Goal: Task Accomplishment & Management: Use online tool/utility

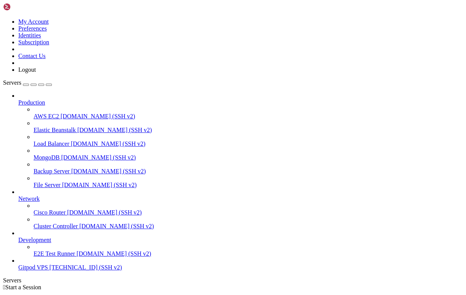
scroll to position [13, 0]
click at [67, 270] on span "[TECHNICAL_ID] (SSH v2)" at bounding box center [86, 267] width 72 height 6
click at [50, 270] on span "[TECHNICAL_ID] (SSH v2)" at bounding box center [86, 267] width 72 height 6
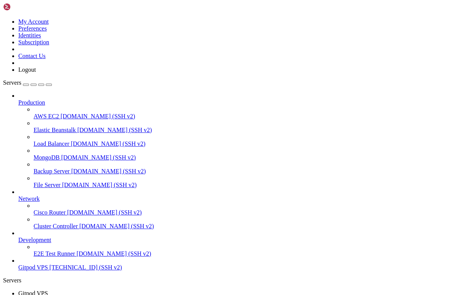
scroll to position [13, 0]
drag, startPoint x: 276, startPoint y: 657, endPoint x: 6, endPoint y: 647, distance: 270.2
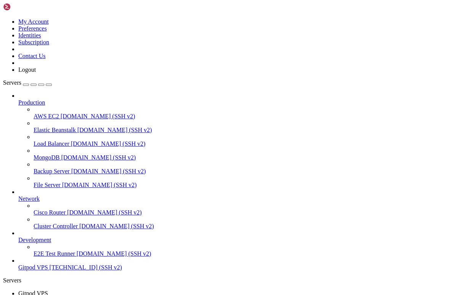
drag, startPoint x: 277, startPoint y: 639, endPoint x: 6, endPoint y: 626, distance: 271.1
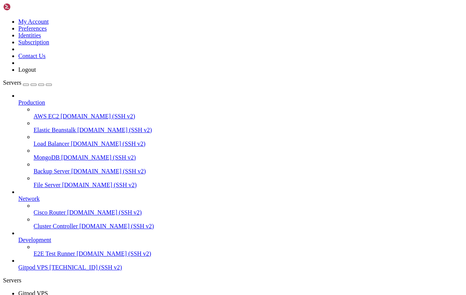
drag, startPoint x: 108, startPoint y: 656, endPoint x: 6, endPoint y: 627, distance: 106.2
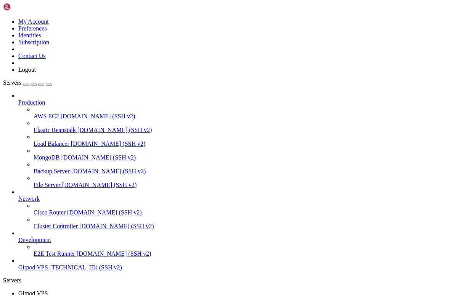
scroll to position [103, 0]
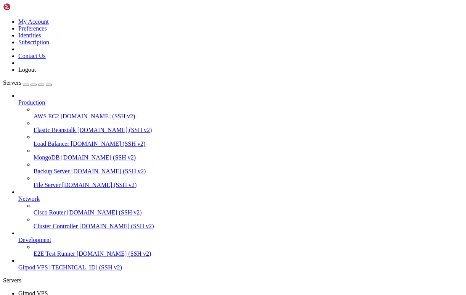
scroll to position [201, 0]
drag, startPoint x: 249, startPoint y: 659, endPoint x: 6, endPoint y: 644, distance: 243.0
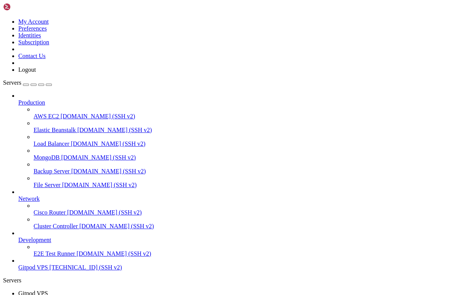
scroll to position [227, 0]
drag, startPoint x: 263, startPoint y: 660, endPoint x: 7, endPoint y: 651, distance: 256.4
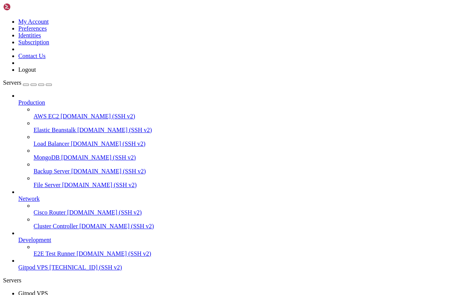
scroll to position [5095, 0]
drag, startPoint x: 271, startPoint y: 652, endPoint x: 8, endPoint y: 544, distance: 284.9
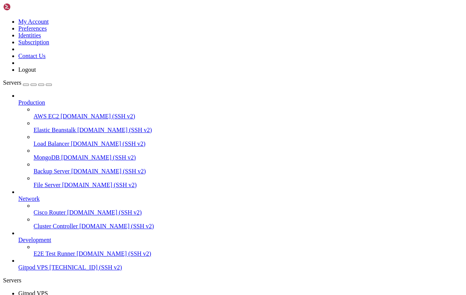
scroll to position [5102, 0]
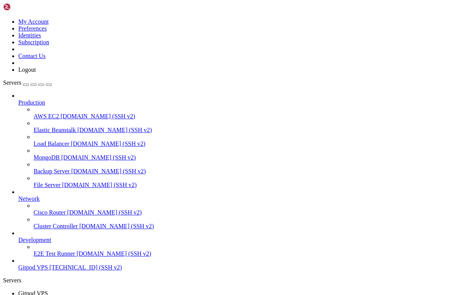
drag, startPoint x: 65, startPoint y: 662, endPoint x: 31, endPoint y: 663, distance: 34.7
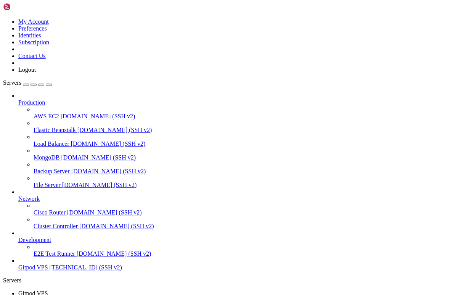
scroll to position [6068, 0]
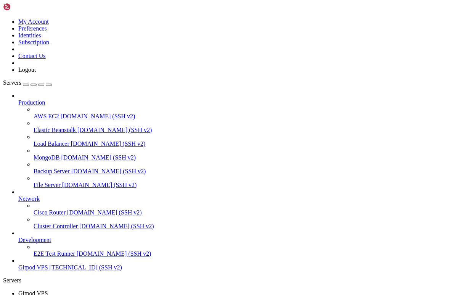
scroll to position [6081, 0]
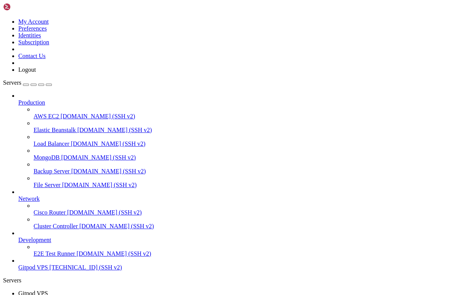
scroll to position [6464, 0]
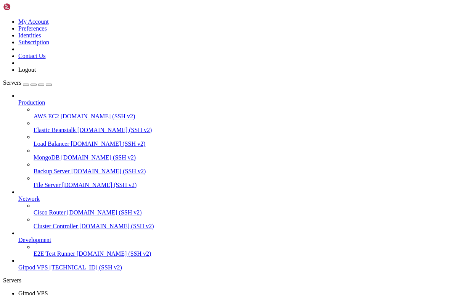
scroll to position [6489, 0]
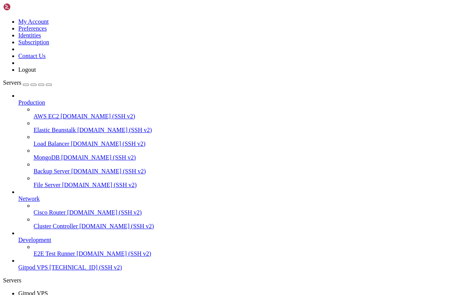
scroll to position [8953, 0]
drag, startPoint x: 115, startPoint y: 503, endPoint x: 7, endPoint y: 459, distance: 117.0
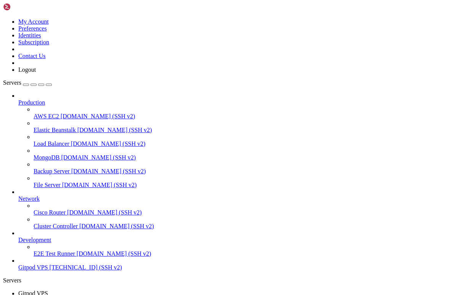
scroll to position [9232, 0]
drag, startPoint x: 96, startPoint y: 664, endPoint x: 6, endPoint y: 452, distance: 230.7
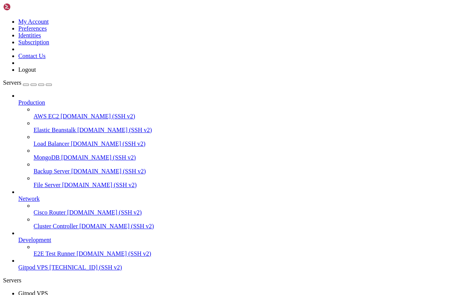
scroll to position [9452, 0]
drag, startPoint x: 90, startPoint y: 663, endPoint x: 6, endPoint y: 494, distance: 188.5
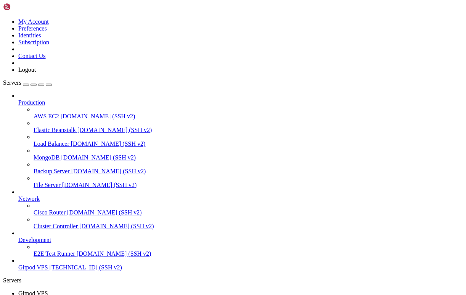
scroll to position [9783, 0]
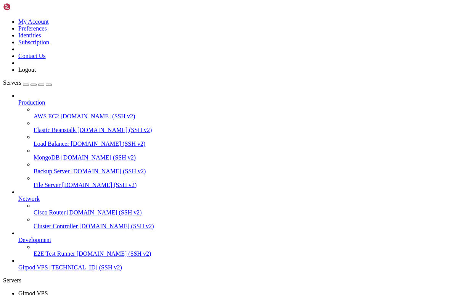
drag, startPoint x: 182, startPoint y: 701, endPoint x: 87, endPoint y: 666, distance: 101.4
drag, startPoint x: 96, startPoint y: 666, endPoint x: 6, endPoint y: 556, distance: 141.8
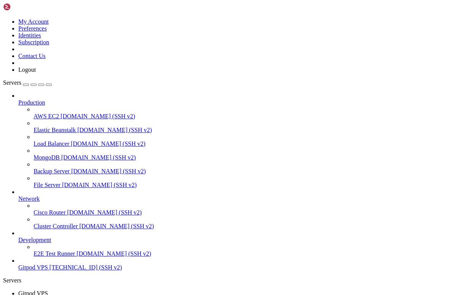
scroll to position [10276, 0]
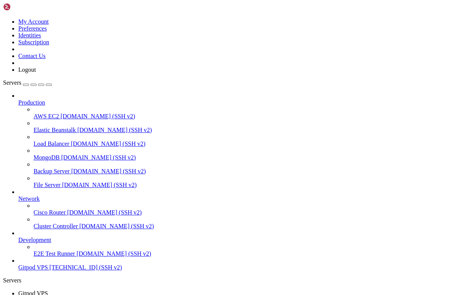
drag, startPoint x: 107, startPoint y: 665, endPoint x: 7, endPoint y: 496, distance: 196.0
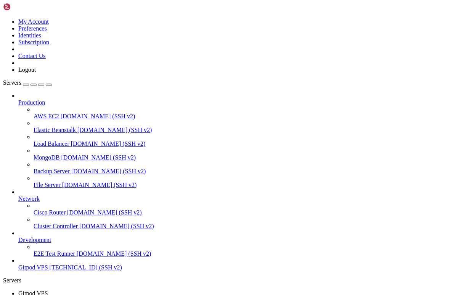
drag, startPoint x: 180, startPoint y: 702, endPoint x: 99, endPoint y: 666, distance: 88.8
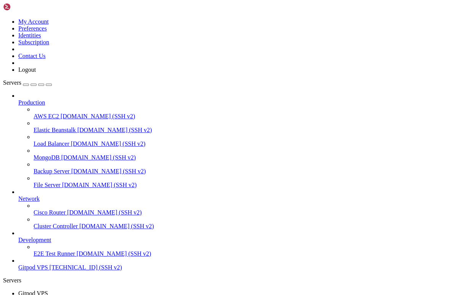
scroll to position [13174, 0]
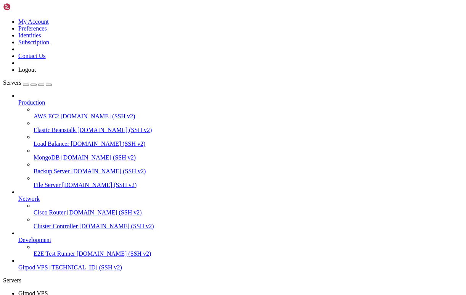
drag, startPoint x: 90, startPoint y: 665, endPoint x: 6, endPoint y: 483, distance: 201.0
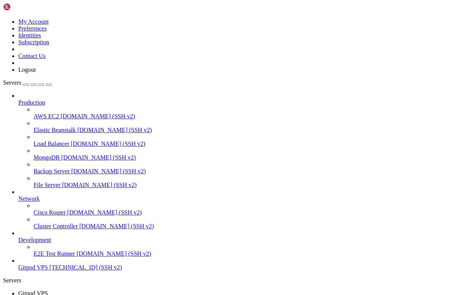
scroll to position [14062, 0]
drag, startPoint x: 6, startPoint y: 498, endPoint x: 212, endPoint y: 657, distance: 259.4
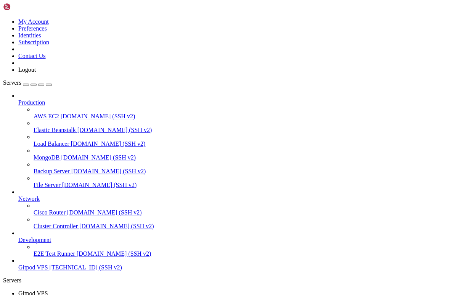
scroll to position [14517, 0]
drag, startPoint x: 99, startPoint y: 663, endPoint x: 6, endPoint y: 538, distance: 155.9
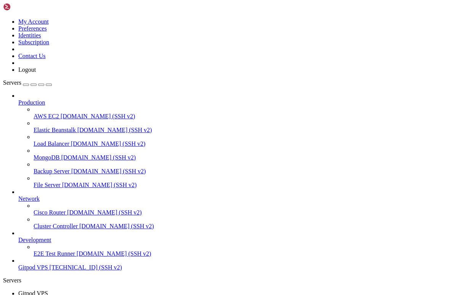
scroll to position [14898, 0]
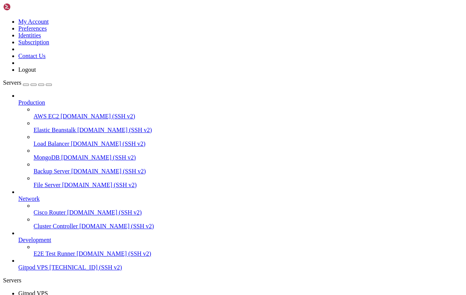
drag, startPoint x: 95, startPoint y: 666, endPoint x: 6, endPoint y: 497, distance: 191.2
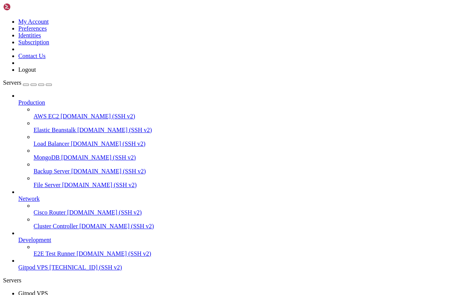
drag, startPoint x: 92, startPoint y: 666, endPoint x: 6, endPoint y: 491, distance: 195.1
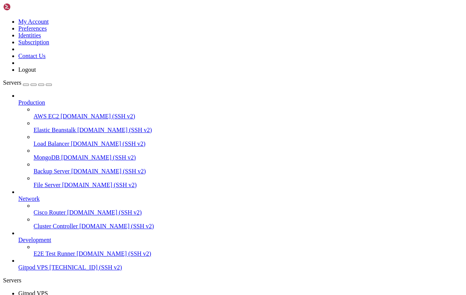
scroll to position [23281, 0]
drag, startPoint x: 182, startPoint y: 701, endPoint x: 90, endPoint y: 666, distance: 99.2
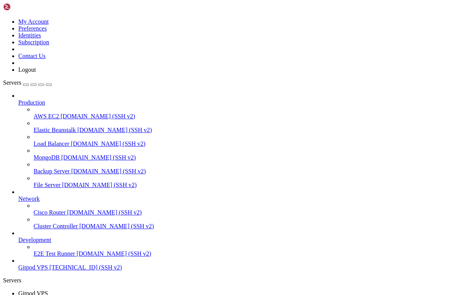
scroll to position [23346, 0]
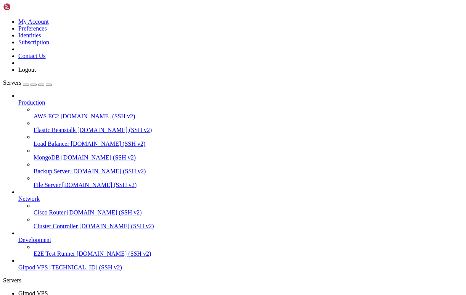
drag, startPoint x: 95, startPoint y: 665, endPoint x: 7, endPoint y: 633, distance: 93.7
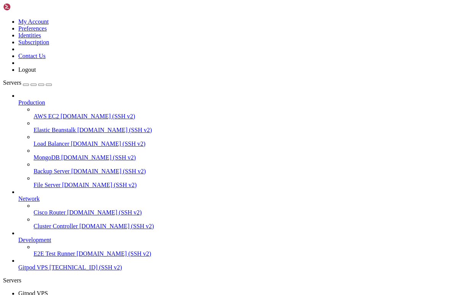
drag, startPoint x: 84, startPoint y: 666, endPoint x: 19, endPoint y: 635, distance: 72.3
drag, startPoint x: 161, startPoint y: 653, endPoint x: 132, endPoint y: 649, distance: 29.7
drag, startPoint x: 206, startPoint y: 659, endPoint x: 6, endPoint y: 625, distance: 202.3
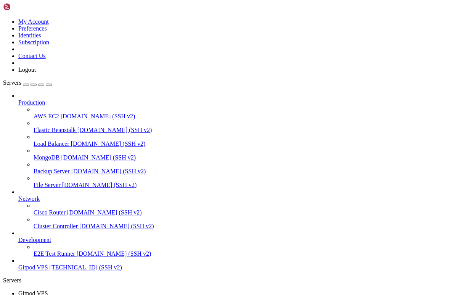
drag, startPoint x: 6, startPoint y: 552, endPoint x: 116, endPoint y: 645, distance: 144.0
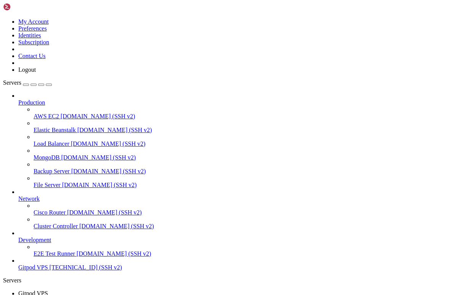
drag, startPoint x: 100, startPoint y: 665, endPoint x: 6, endPoint y: 524, distance: 169.7
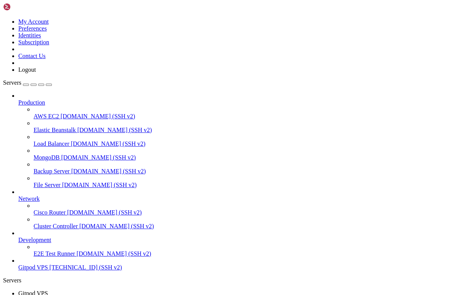
drag, startPoint x: 104, startPoint y: 668, endPoint x: 81, endPoint y: 637, distance: 38.4
drag, startPoint x: 265, startPoint y: 660, endPoint x: 7, endPoint y: 490, distance: 309.2
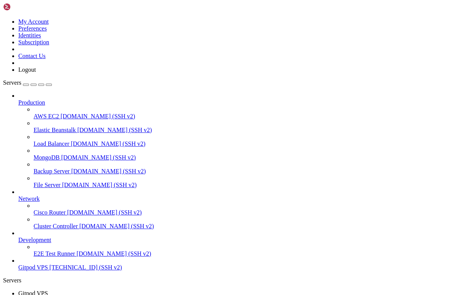
scroll to position [25628, 0]
drag, startPoint x: 135, startPoint y: 666, endPoint x: 6, endPoint y: 492, distance: 216.2
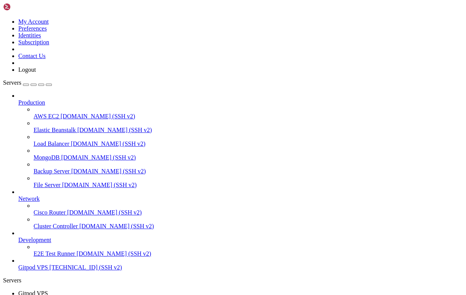
scroll to position [25998, 0]
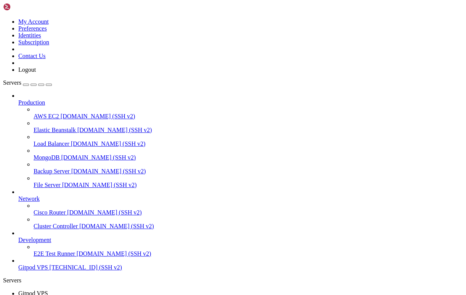
drag, startPoint x: 137, startPoint y: 664, endPoint x: 7, endPoint y: 491, distance: 216.2
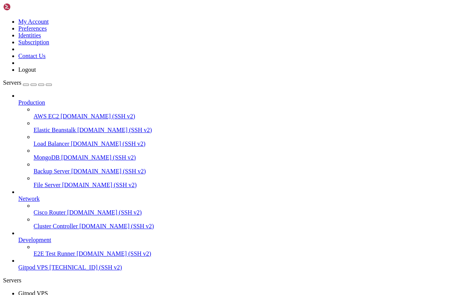
scroll to position [26745, 0]
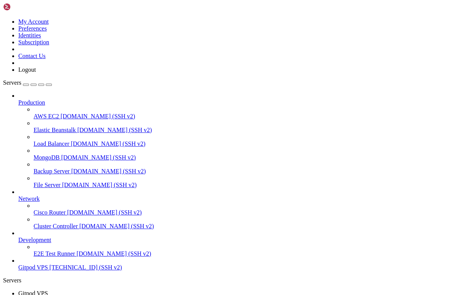
scroll to position [26827, 0]
drag, startPoint x: 99, startPoint y: 665, endPoint x: 6, endPoint y: 607, distance: 109.6
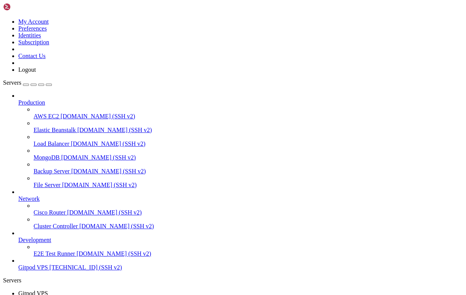
scroll to position [26983, 0]
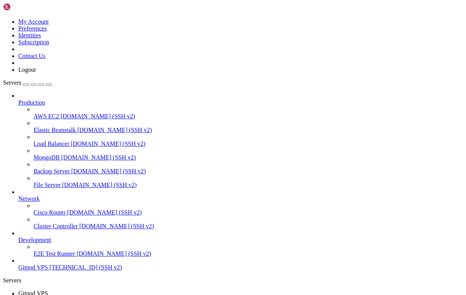
scroll to position [27178, 0]
drag, startPoint x: 108, startPoint y: 663, endPoint x: 7, endPoint y: 485, distance: 204.3
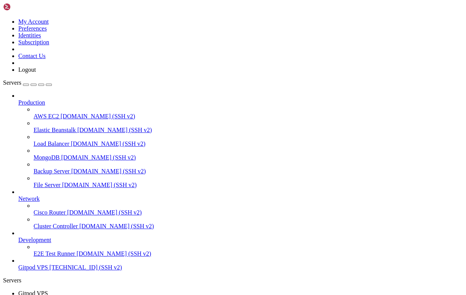
drag, startPoint x: 85, startPoint y: 664, endPoint x: 6, endPoint y: 484, distance: 196.8
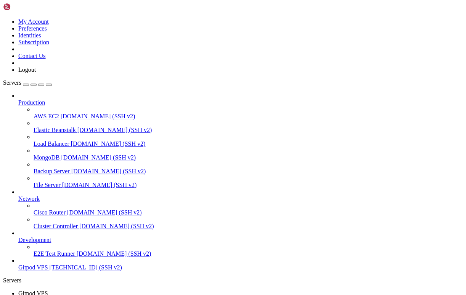
drag, startPoint x: 118, startPoint y: 666, endPoint x: 6, endPoint y: 493, distance: 205.6
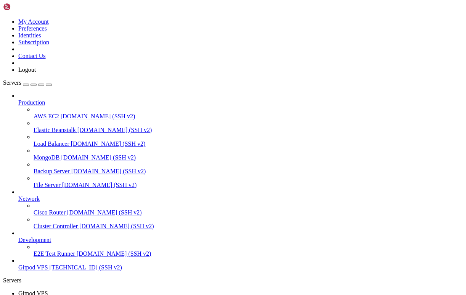
drag, startPoint x: 191, startPoint y: 660, endPoint x: 45, endPoint y: 657, distance: 146.9
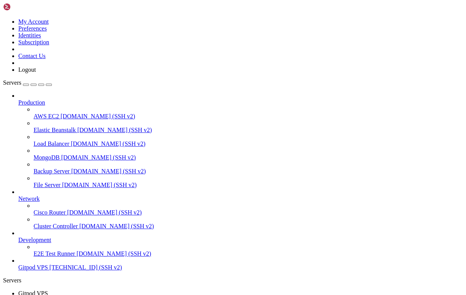
drag, startPoint x: 86, startPoint y: 664, endPoint x: 148, endPoint y: 666, distance: 61.8
drag, startPoint x: 197, startPoint y: 659, endPoint x: 7, endPoint y: 657, distance: 190.3
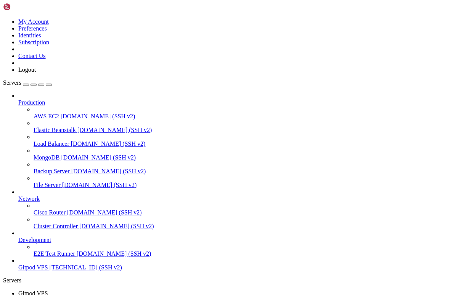
drag, startPoint x: 175, startPoint y: 542, endPoint x: 81, endPoint y: 542, distance: 94.2
drag, startPoint x: 182, startPoint y: 701, endPoint x: 90, endPoint y: 664, distance: 98.1
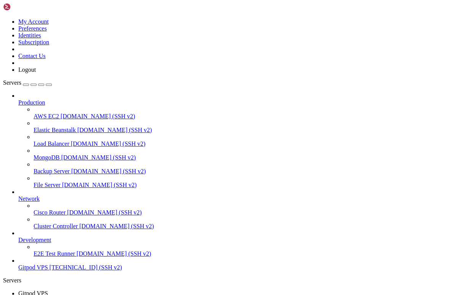
drag, startPoint x: 218, startPoint y: 660, endPoint x: 7, endPoint y: 659, distance: 210.9
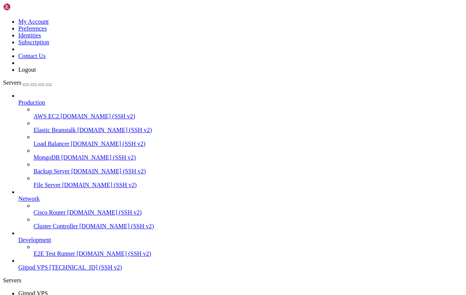
scroll to position [28448, 0]
drag, startPoint x: 189, startPoint y: 658, endPoint x: 7, endPoint y: 657, distance: 181.9
drag, startPoint x: 178, startPoint y: 595, endPoint x: 80, endPoint y: 593, distance: 98.4
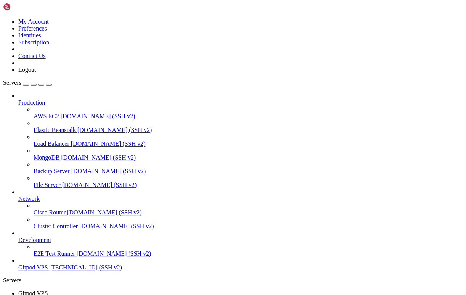
drag, startPoint x: 92, startPoint y: 658, endPoint x: 140, endPoint y: 660, distance: 47.7
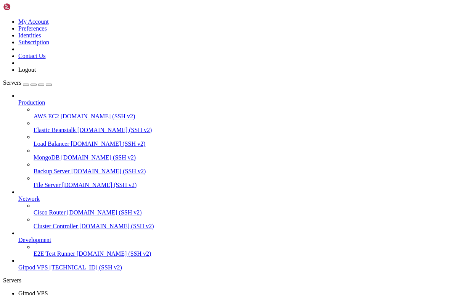
drag, startPoint x: 101, startPoint y: 666, endPoint x: 6, endPoint y: 606, distance: 113.3
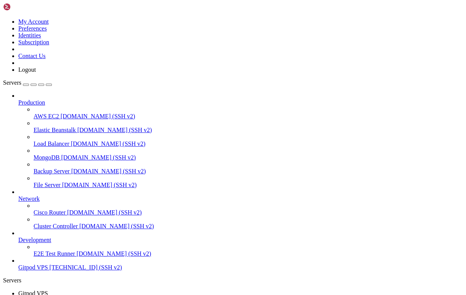
drag, startPoint x: 106, startPoint y: 612, endPoint x: 62, endPoint y: 562, distance: 66.5
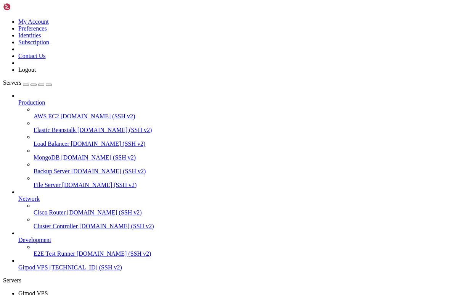
scroll to position [29110, 0]
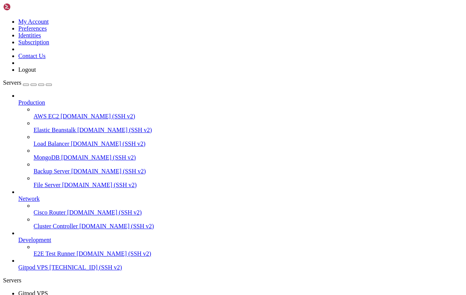
drag, startPoint x: 228, startPoint y: 647, endPoint x: 6, endPoint y: 643, distance: 222.4
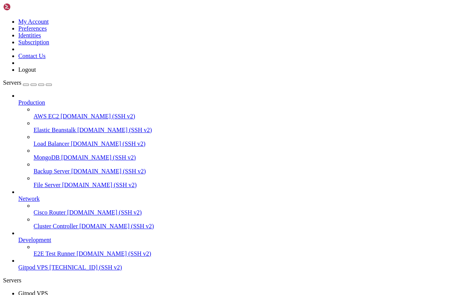
scroll to position [29985, 0]
drag, startPoint x: 153, startPoint y: 666, endPoint x: 6, endPoint y: 594, distance: 163.7
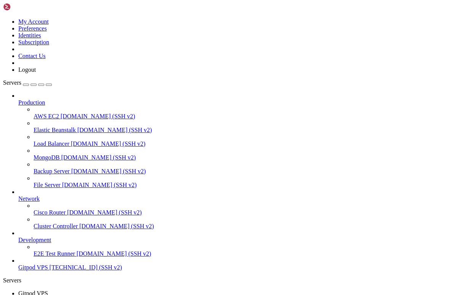
scroll to position [30043, 0]
drag, startPoint x: 147, startPoint y: 664, endPoint x: 7, endPoint y: 610, distance: 149.7
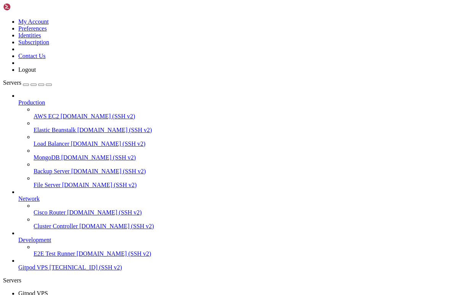
scroll to position [34964, 0]
drag, startPoint x: 162, startPoint y: 665, endPoint x: 7, endPoint y: 631, distance: 159.0
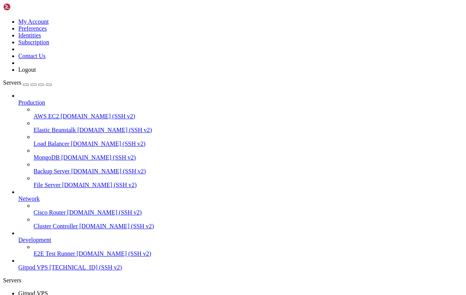
scroll to position [35003, 0]
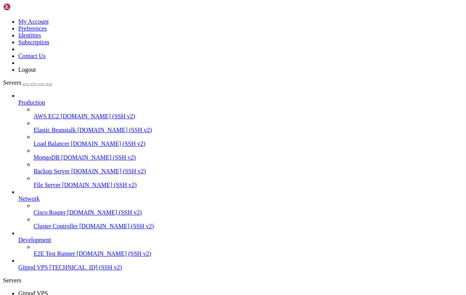
drag, startPoint x: 149, startPoint y: 665, endPoint x: 6, endPoint y: 611, distance: 152.6
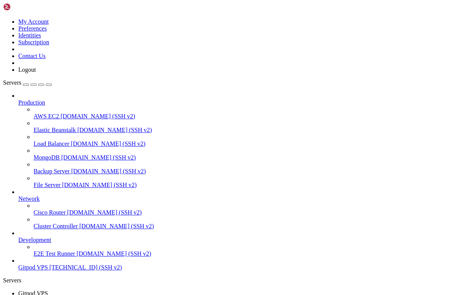
drag, startPoint x: 158, startPoint y: 665, endPoint x: 6, endPoint y: 633, distance: 155.3
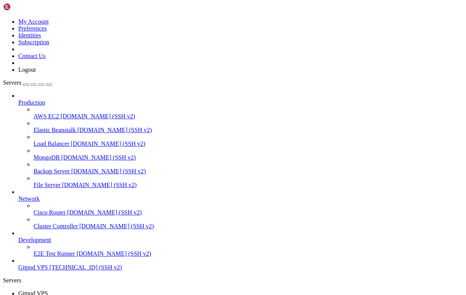
drag, startPoint x: 163, startPoint y: 665, endPoint x: 7, endPoint y: 653, distance: 156.8
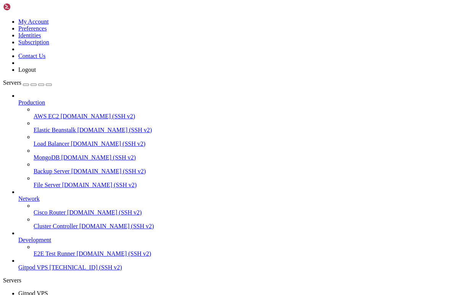
scroll to position [35120, 0]
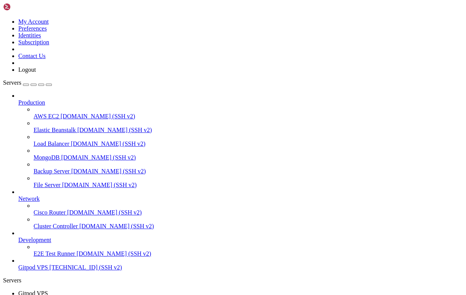
scroll to position [35113, 0]
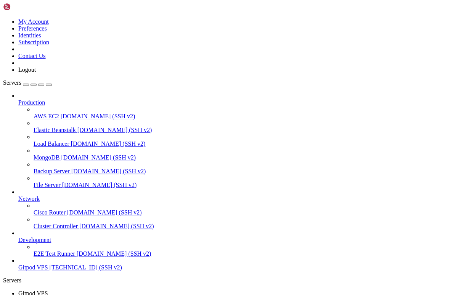
click at [3, 18] on icon at bounding box center [3, 18] width 0 height 0
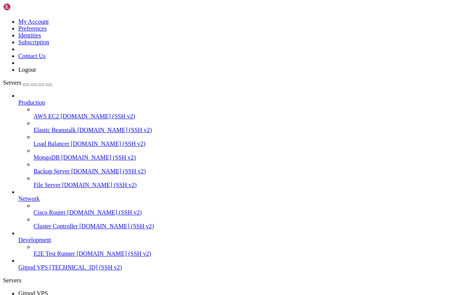
click at [219, 290] on ul "Gitpod VPS " at bounding box center [233, 297] width 460 height 14
click at [18, 290] on icon at bounding box center [18, 293] width 0 height 6
click at [48, 290] on span "Gitpod VPS" at bounding box center [33, 293] width 30 height 6
click at [196, 290] on ul "Gitpod VPS " at bounding box center [233, 297] width 460 height 14
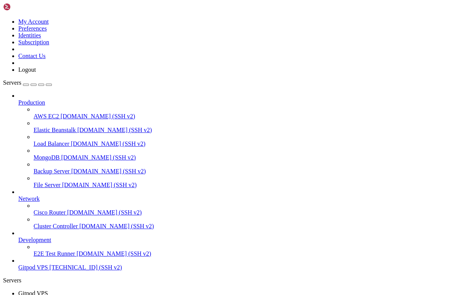
click at [88, 92] on div at bounding box center [240, 95] width 445 height 7
click at [18, 99] on icon at bounding box center [18, 99] width 0 height 0
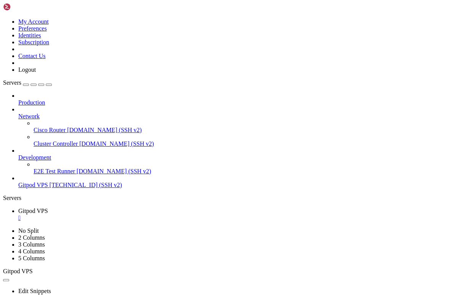
click at [18, 113] on icon at bounding box center [18, 113] width 0 height 0
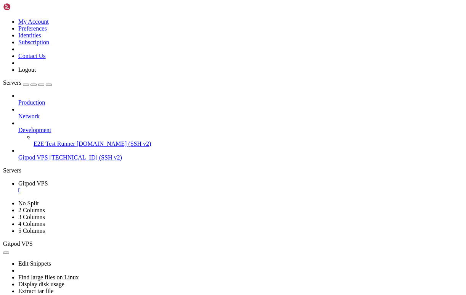
click at [18, 127] on icon at bounding box center [18, 127] width 0 height 0
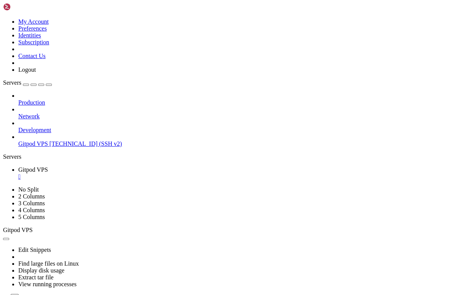
drag, startPoint x: 167, startPoint y: 405, endPoint x: 131, endPoint y: 395, distance: 37.3
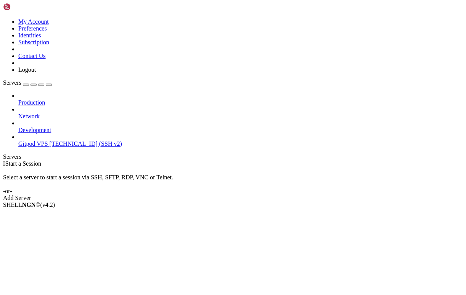
click at [45, 140] on span "Gitpod VPS" at bounding box center [33, 143] width 30 height 6
click at [50, 140] on span "[TECHNICAL_ID] (SSH v2)" at bounding box center [86, 143] width 72 height 6
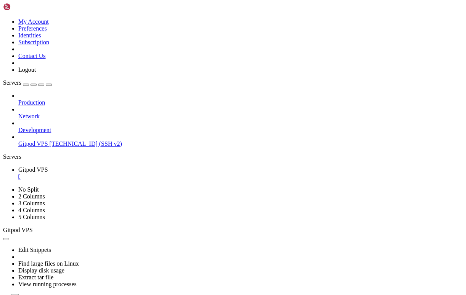
drag, startPoint x: 58, startPoint y: 522, endPoint x: 6, endPoint y: 308, distance: 220.5
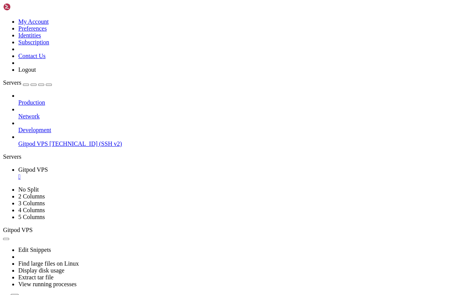
scroll to position [434, 0]
drag, startPoint x: 66, startPoint y: 540, endPoint x: 72, endPoint y: 539, distance: 6.6
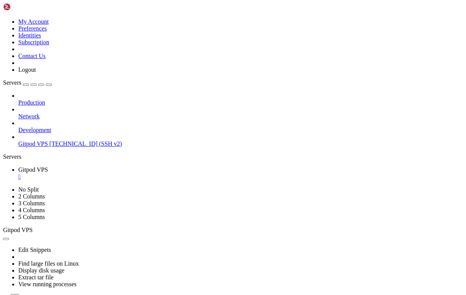
scroll to position [914, 0]
drag, startPoint x: 65, startPoint y: 543, endPoint x: 69, endPoint y: 400, distance: 143.1
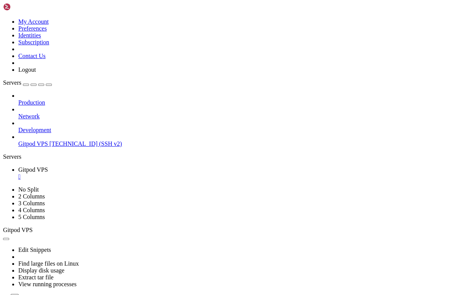
drag, startPoint x: 67, startPoint y: 542, endPoint x: 6, endPoint y: 411, distance: 144.9
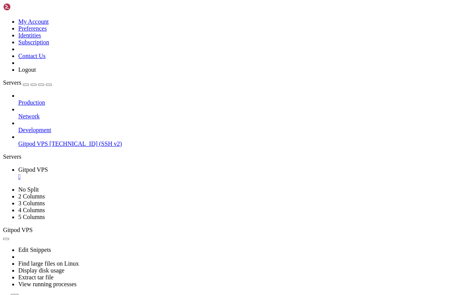
drag, startPoint x: 67, startPoint y: 541, endPoint x: 49, endPoint y: 541, distance: 17.5
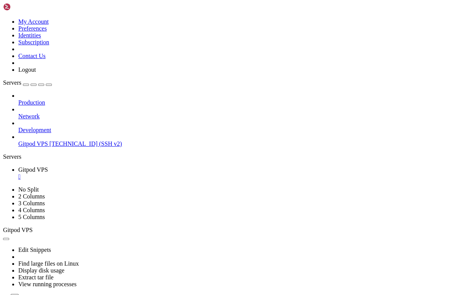
scroll to position [1024, 0]
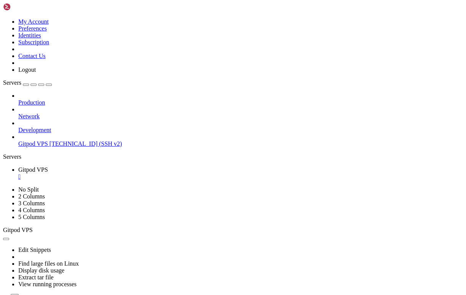
drag, startPoint x: 65, startPoint y: 540, endPoint x: 6, endPoint y: 502, distance: 70.5
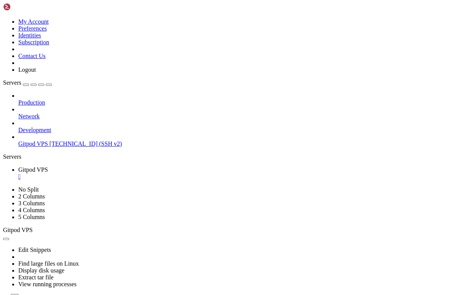
scroll to position [1757, 0]
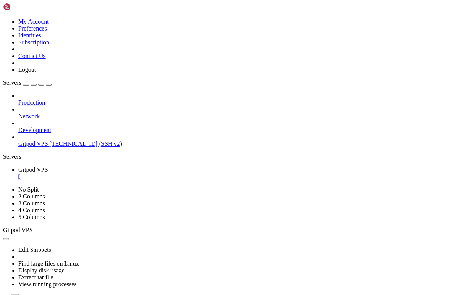
scroll to position [1861, 0]
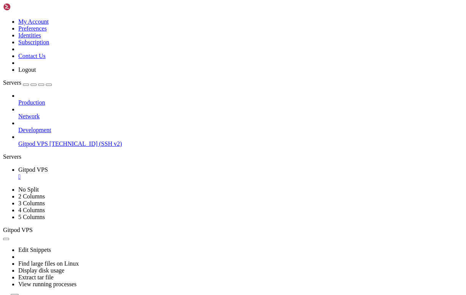
scroll to position [2223, 0]
drag, startPoint x: 152, startPoint y: 542, endPoint x: 8, endPoint y: 522, distance: 145.9
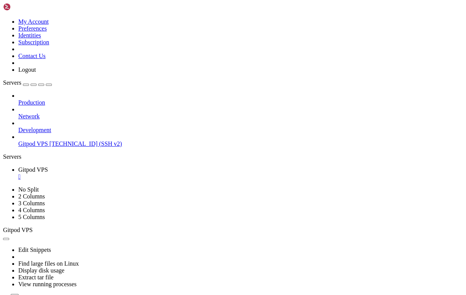
scroll to position [2561, 0]
drag, startPoint x: 269, startPoint y: 533, endPoint x: 303, endPoint y: 551, distance: 38.7
drag, startPoint x: 303, startPoint y: 551, endPoint x: 139, endPoint y: 539, distance: 164.4
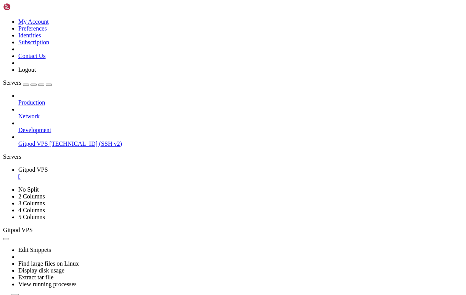
drag, startPoint x: 170, startPoint y: 540, endPoint x: 5, endPoint y: 312, distance: 282.2
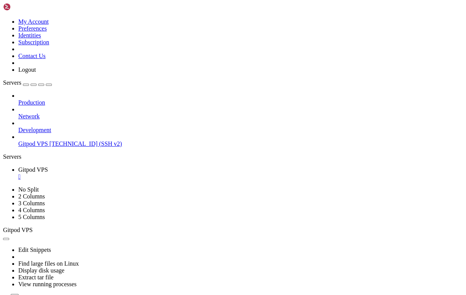
drag, startPoint x: 165, startPoint y: 538, endPoint x: 6, endPoint y: 484, distance: 167.9
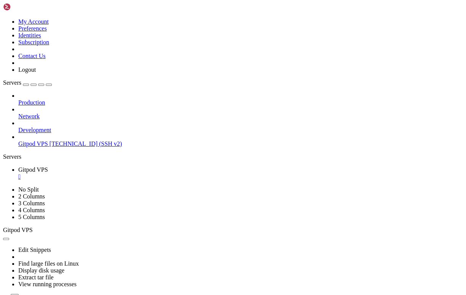
click at [88, 147] on div "Production Network Development Gitpod VPS 113.30.189.182 (SSH v2)" at bounding box center [233, 119] width 460 height 55
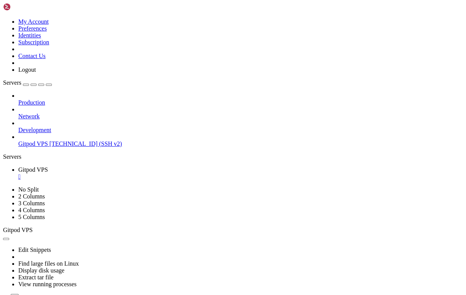
drag, startPoint x: 38, startPoint y: 538, endPoint x: 6, endPoint y: 430, distance: 112.8
